Goal: Check status: Check status

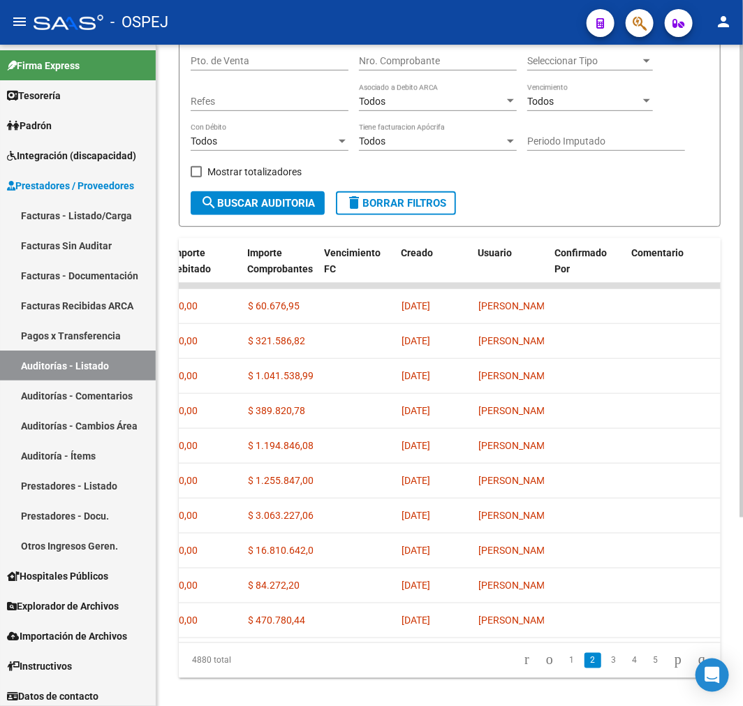
scroll to position [0, 776]
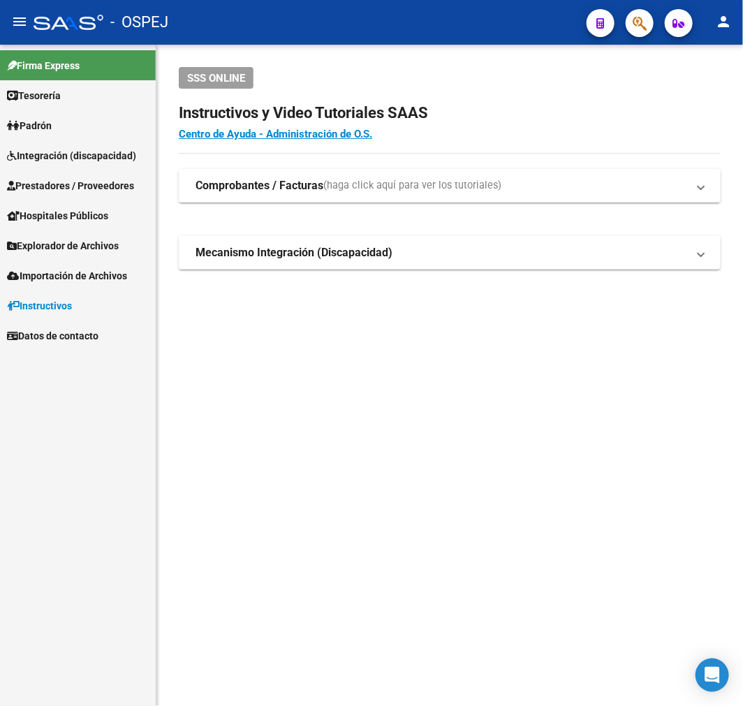
click at [122, 154] on span "Integración (discapacidad)" at bounding box center [71, 155] width 129 height 15
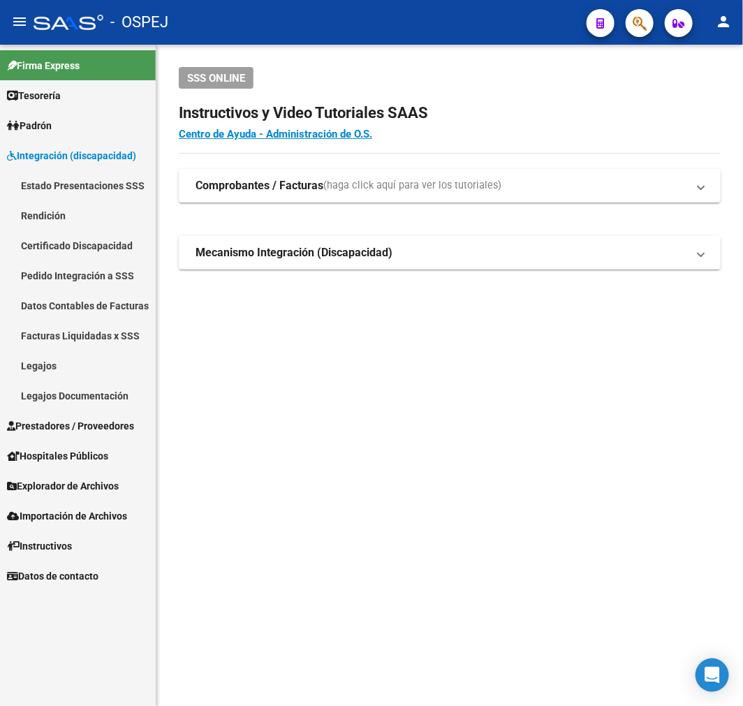
click at [107, 333] on link "Facturas Liquidadas x SSS" at bounding box center [78, 336] width 156 height 30
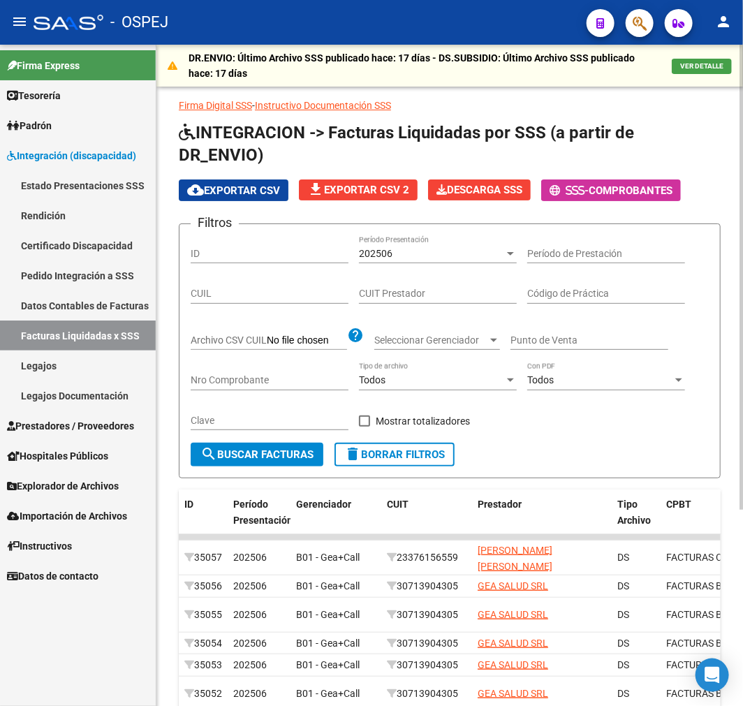
click at [419, 234] on form "Filtros ID 202506 Período Presentación Período de Prestación CUIL CUIT Prestado…" at bounding box center [450, 350] width 542 height 255
click at [410, 244] on div "202506 Período Presentación" at bounding box center [438, 249] width 158 height 28
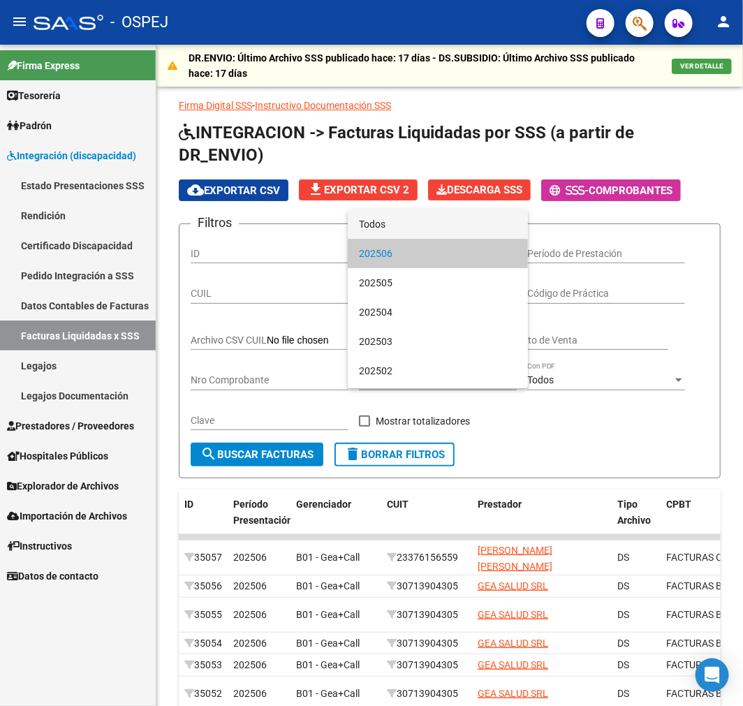
click at [413, 221] on span "Todos" at bounding box center [438, 223] width 158 height 29
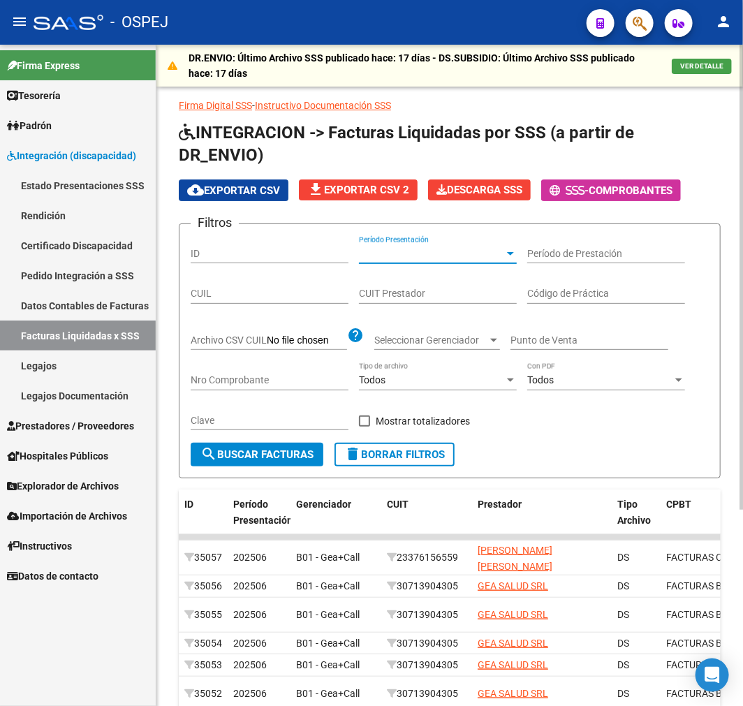
click at [274, 388] on div "Nro Comprobante" at bounding box center [270, 376] width 158 height 28
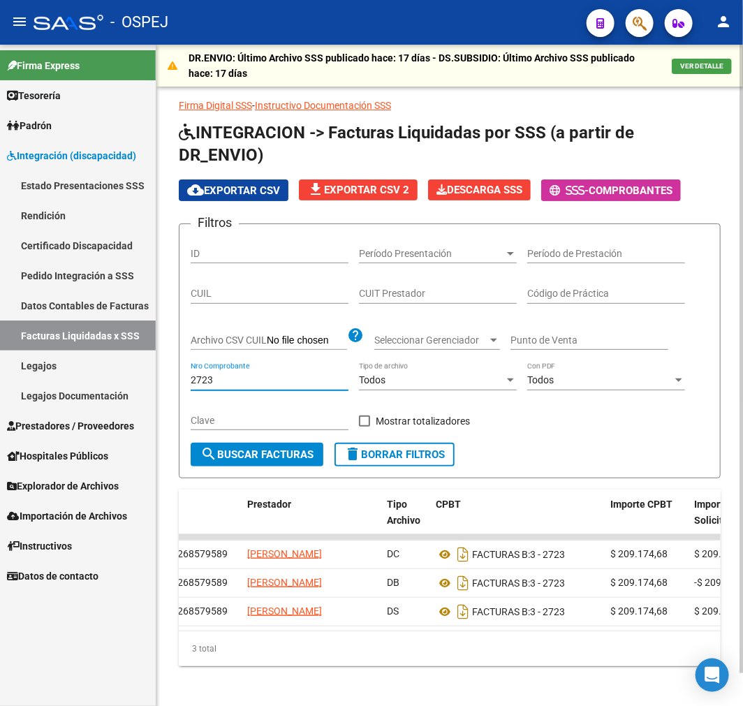
scroll to position [0, 237]
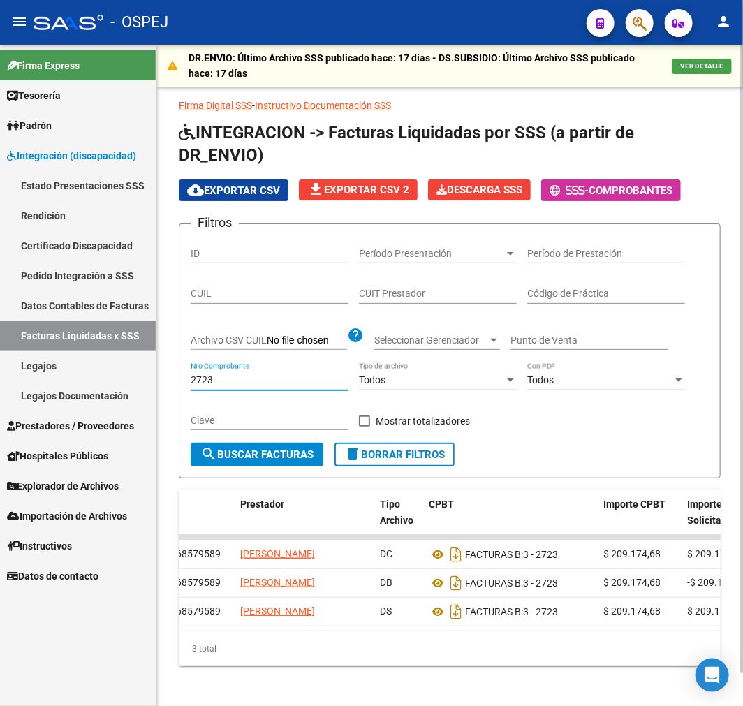
type input "2723"
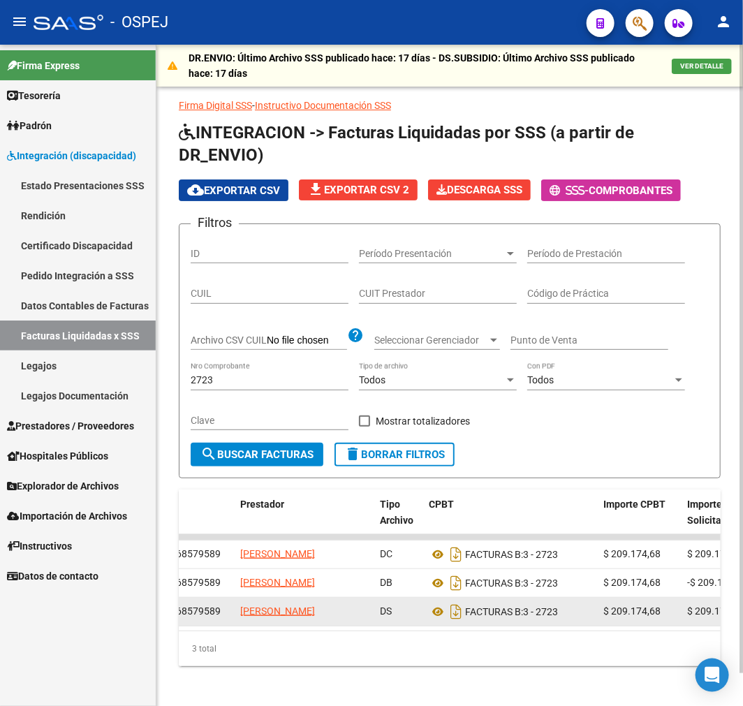
drag, startPoint x: 389, startPoint y: 662, endPoint x: 436, endPoint y: 645, distance: 50.6
click at [436, 645] on div "ID Período Presentación Gerenciador CUIT Prestador Tipo Archivo CPBT Importe CP…" at bounding box center [450, 578] width 542 height 177
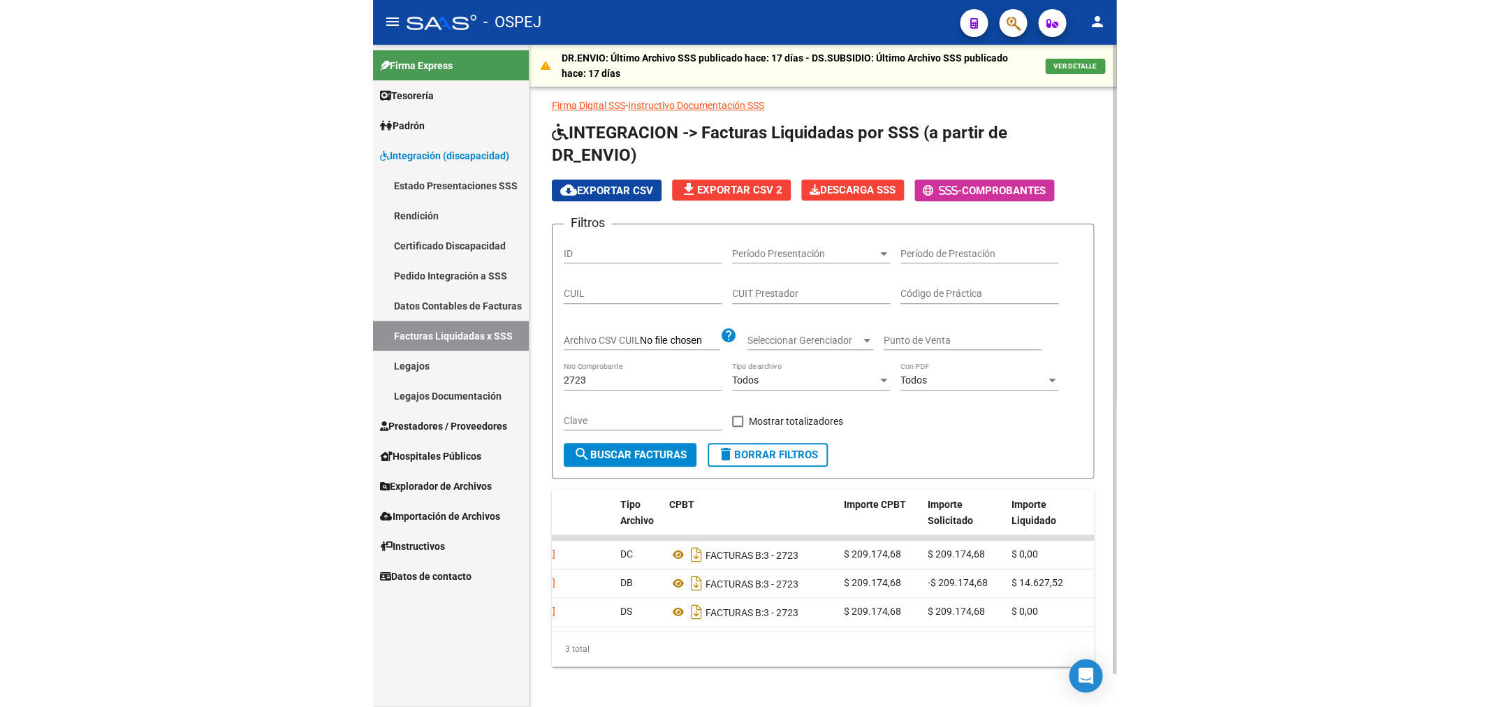
scroll to position [0, 365]
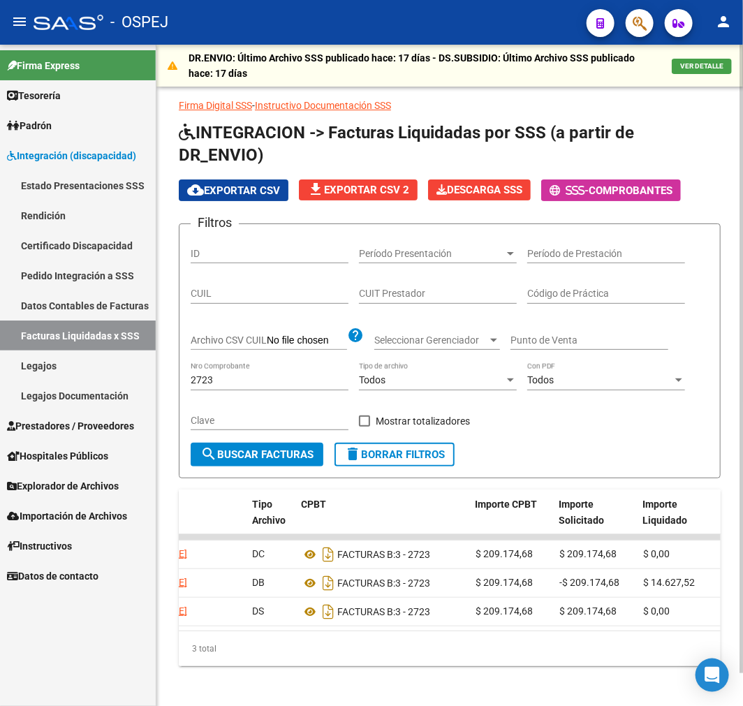
drag, startPoint x: 433, startPoint y: 696, endPoint x: 416, endPoint y: 701, distance: 18.1
click at [433, 698] on div "DR.ENVIO: Último Archivo SSS publicado hace: 17 días - DS.SUBSIDIO: Último Arch…" at bounding box center [449, 378] width 587 height 666
click at [608, 666] on div "3 total" at bounding box center [450, 648] width 542 height 35
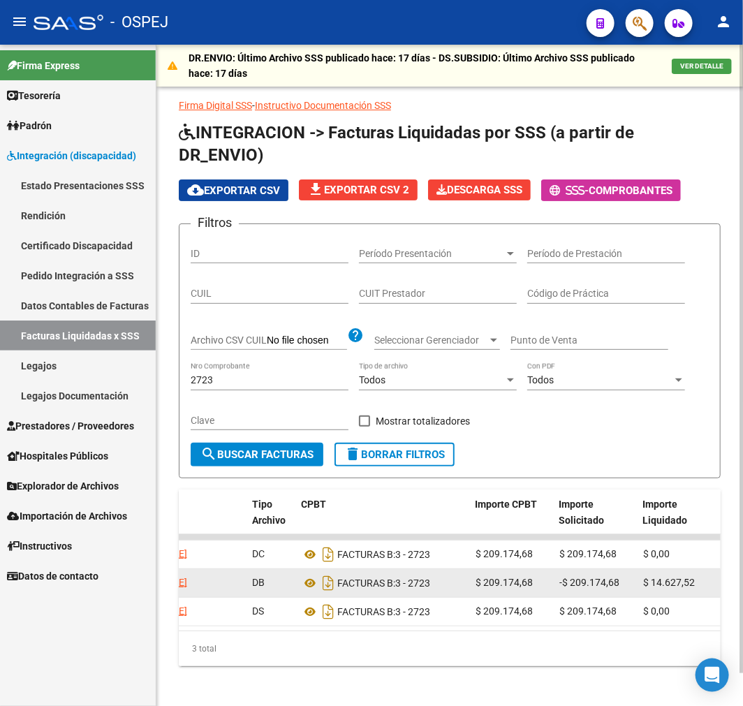
click at [665, 597] on datatable-body-cell "$ 14.627,52" at bounding box center [680, 583] width 84 height 28
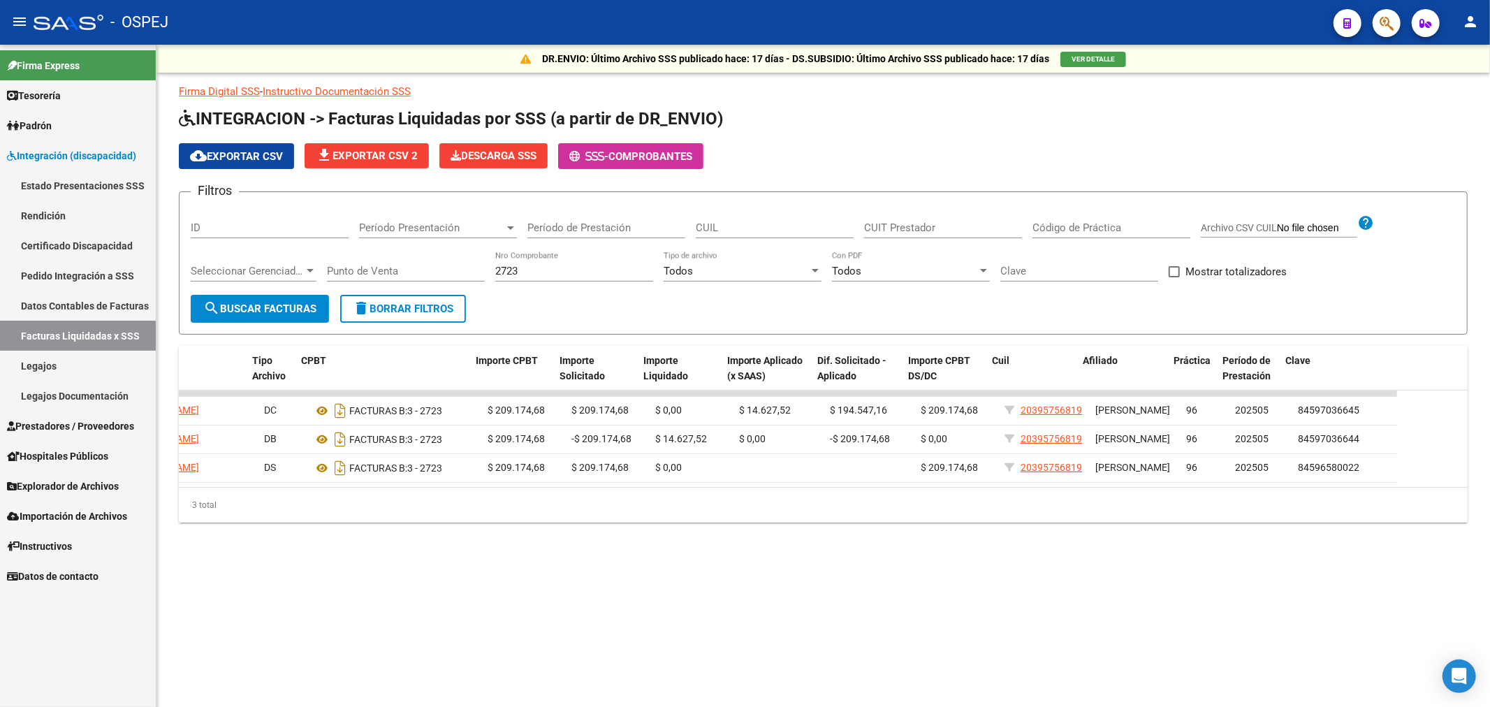
scroll to position [0, 282]
